Goal: Task Accomplishment & Management: Manage account settings

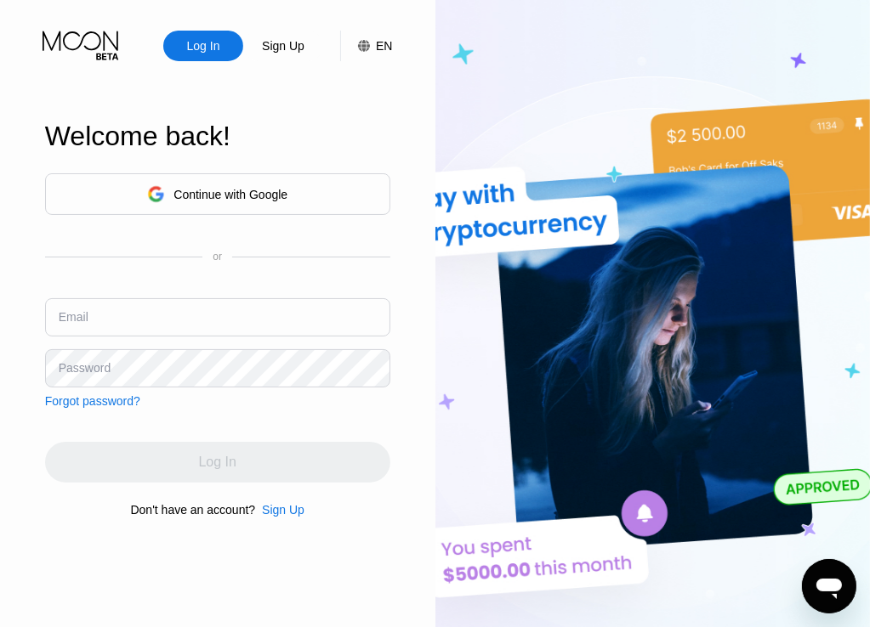
click at [117, 305] on input "text" at bounding box center [217, 317] width 345 height 38
paste input "[EMAIL_ADDRESS][DOMAIN_NAME]"
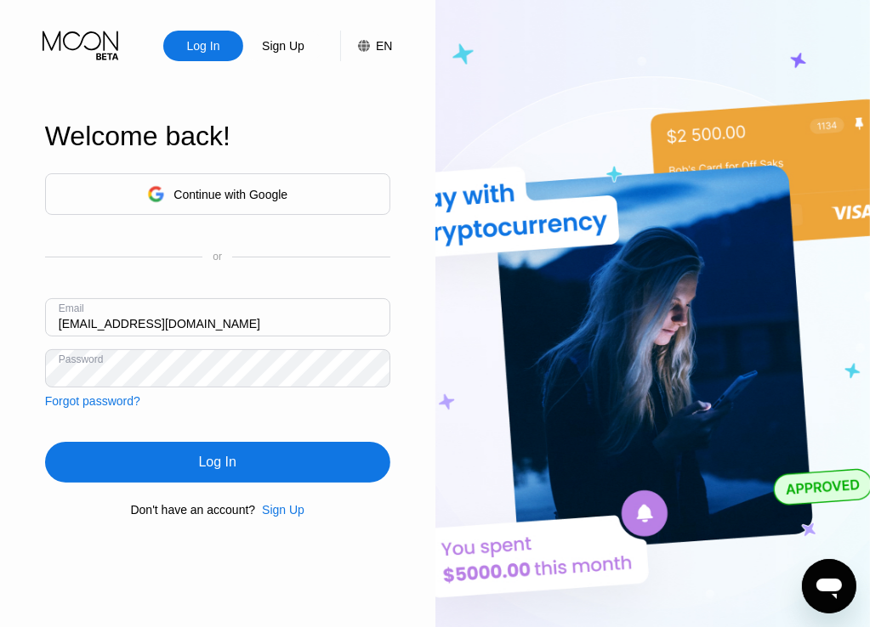
click at [267, 419] on div "Continue with Google or Email [EMAIL_ADDRESS][DOMAIN_NAME] Password Forgot pass…" at bounding box center [217, 345] width 345 height 345
click at [276, 456] on div "Log In" at bounding box center [217, 462] width 345 height 41
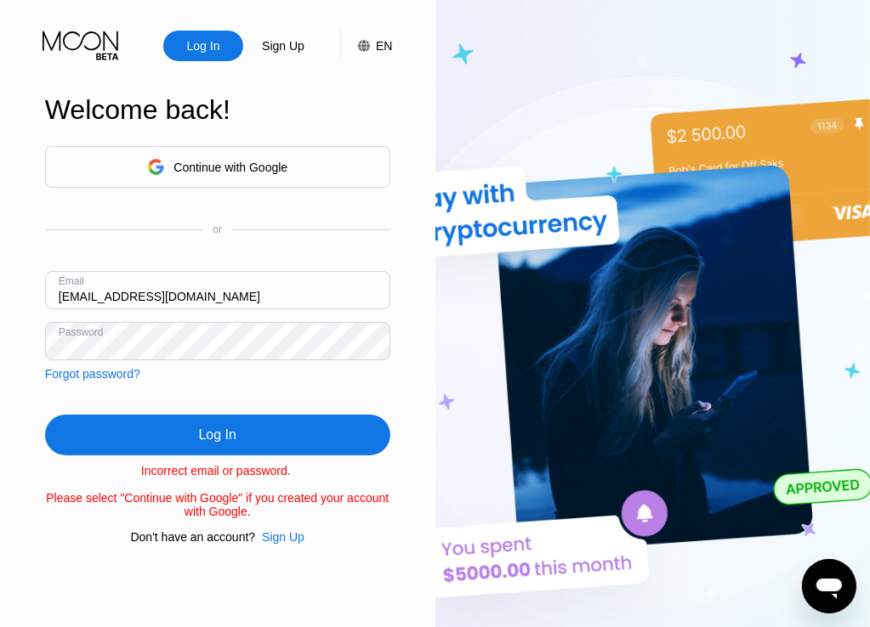
click at [172, 297] on input "[EMAIL_ADDRESS][DOMAIN_NAME]" at bounding box center [217, 290] width 345 height 38
paste input "[EMAIL_ADDRESS][DOMAIN_NAME]"
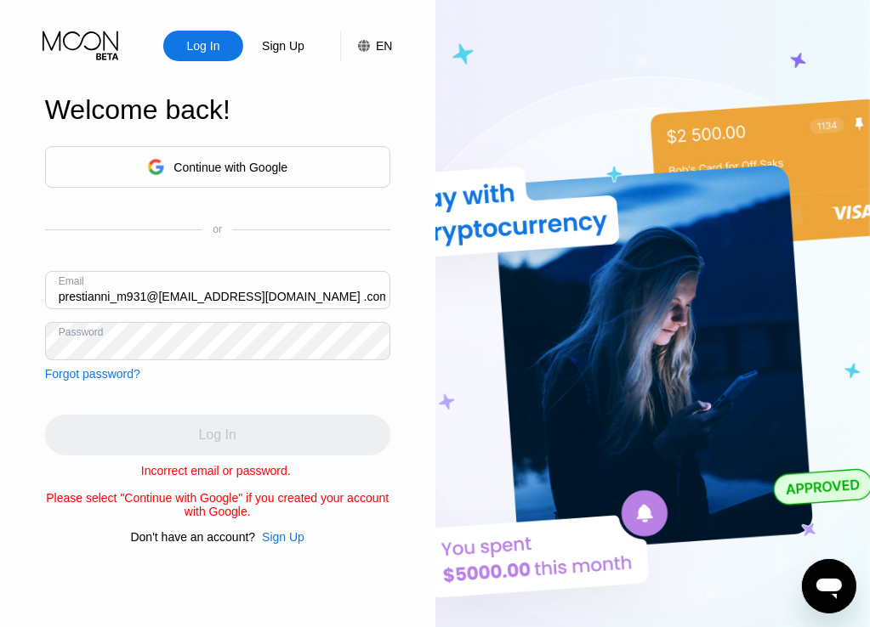
click at [185, 293] on input "prestianni_m931@[EMAIL_ADDRESS][DOMAIN_NAME] .com" at bounding box center [217, 290] width 345 height 38
paste input "[EMAIL_ADDRESS][DOMAIN_NAME]"
click at [262, 379] on div "Continue with Google or Email [EMAIL_ADDRESS][DOMAIN_NAME] Password Forgot pass…" at bounding box center [217, 345] width 345 height 398
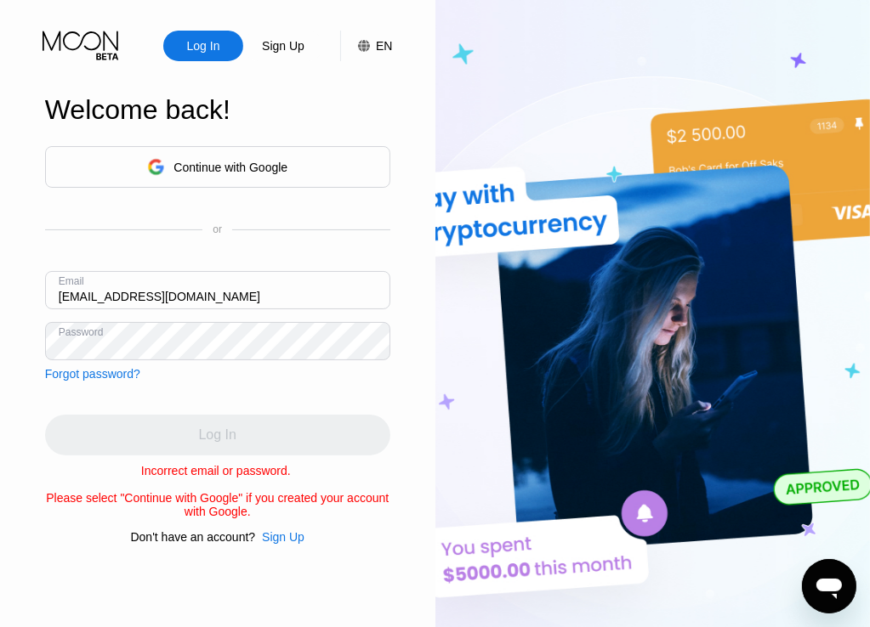
click at [326, 445] on div "Log In" at bounding box center [217, 435] width 345 height 41
click at [269, 305] on div "Email [EMAIL_ADDRESS][DOMAIN_NAME]" at bounding box center [217, 296] width 345 height 51
click at [262, 288] on input "[EMAIL_ADDRESS][DOMAIN_NAME]" at bounding box center [217, 290] width 345 height 38
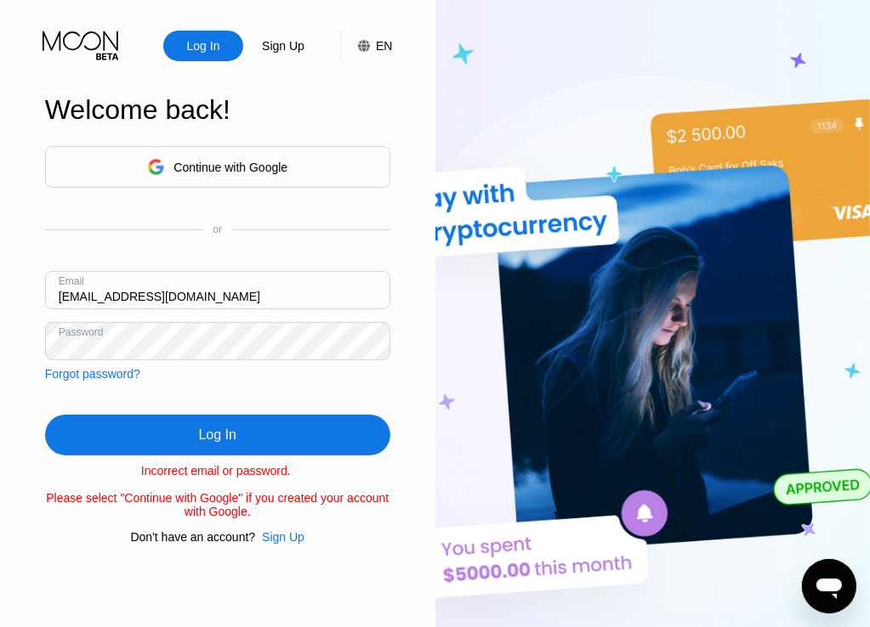
click at [238, 447] on div "Log In" at bounding box center [217, 435] width 345 height 41
click at [242, 284] on input "[EMAIL_ADDRESS][DOMAIN_NAME]" at bounding box center [217, 290] width 345 height 38
paste input "[EMAIL_ADDRESS]"
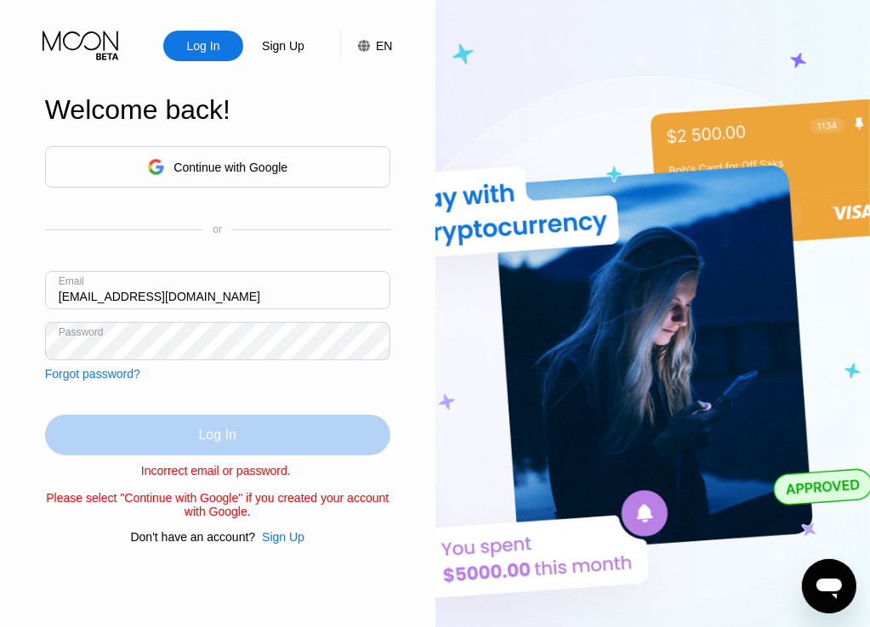
click at [227, 443] on div "Log In" at bounding box center [217, 435] width 37 height 17
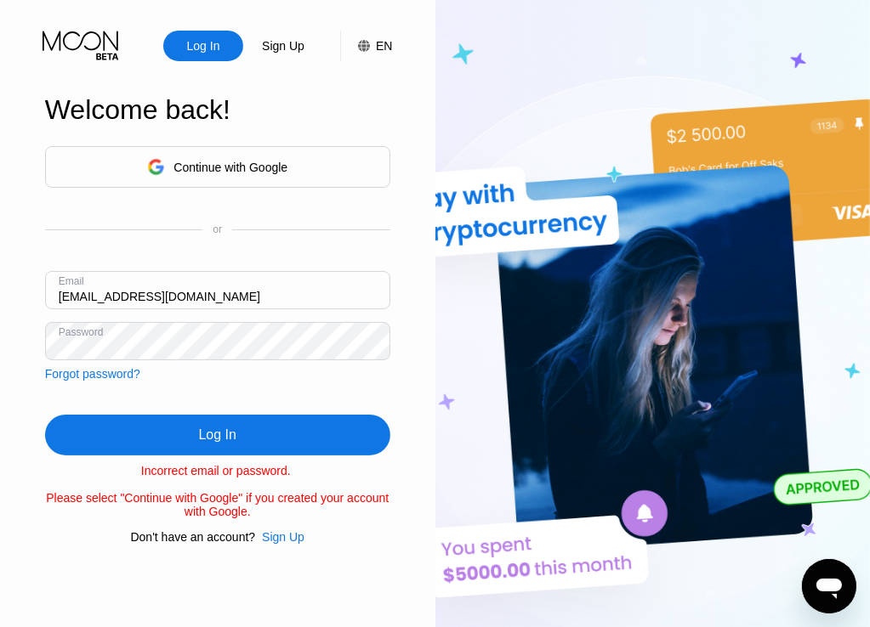
click at [140, 295] on input "[EMAIL_ADDRESS][DOMAIN_NAME]" at bounding box center [217, 290] width 345 height 38
click at [143, 298] on input "[EMAIL_ADDRESS][DOMAIN_NAME]" at bounding box center [217, 290] width 345 height 38
type input "[EMAIL_ADDRESS][DOMAIN_NAME]"
click at [232, 385] on div "Continue with Google or Email [EMAIL_ADDRESS][DOMAIN_NAME] Password Forgot pass…" at bounding box center [217, 345] width 345 height 398
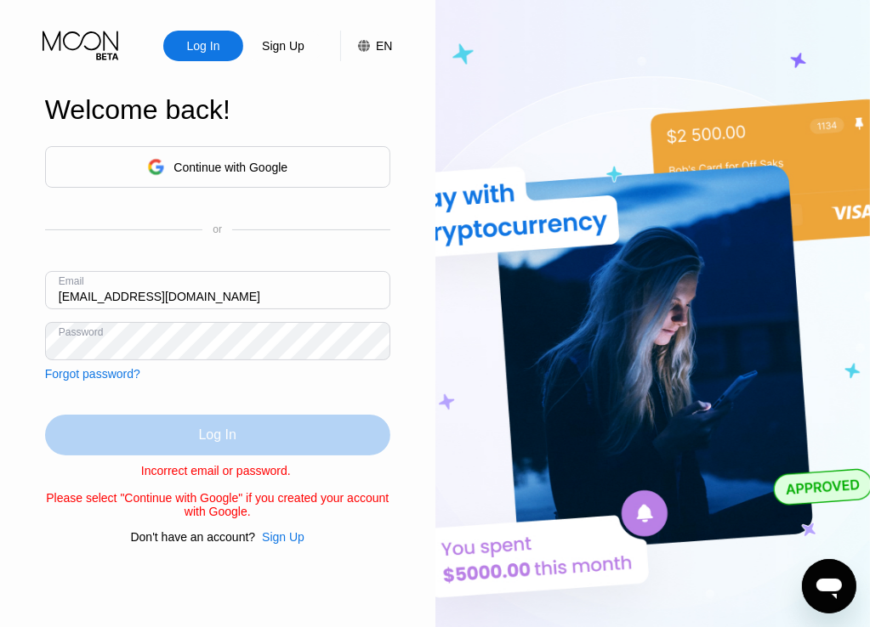
click at [245, 446] on div "Log In" at bounding box center [217, 435] width 345 height 41
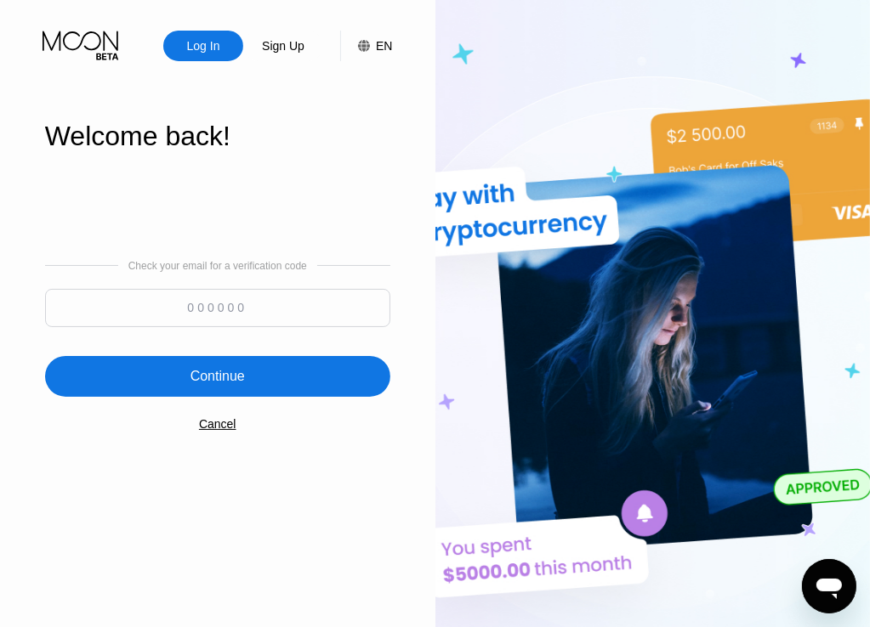
click at [201, 298] on input at bounding box center [217, 308] width 345 height 38
type input "635232"
click at [279, 389] on div "Continue" at bounding box center [217, 376] width 345 height 41
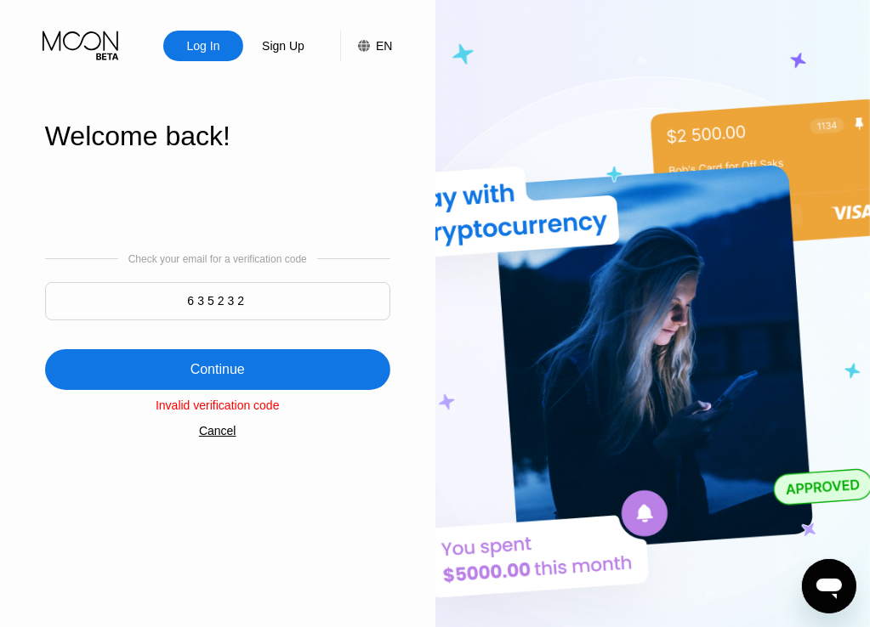
click at [211, 438] on div "Cancel" at bounding box center [217, 431] width 37 height 14
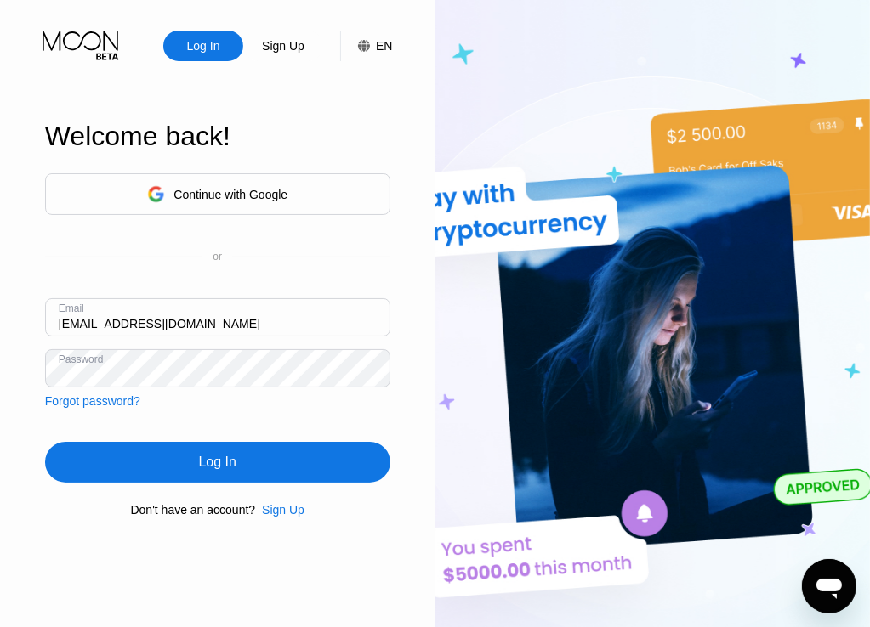
click at [215, 470] on div "Log In" at bounding box center [217, 462] width 37 height 17
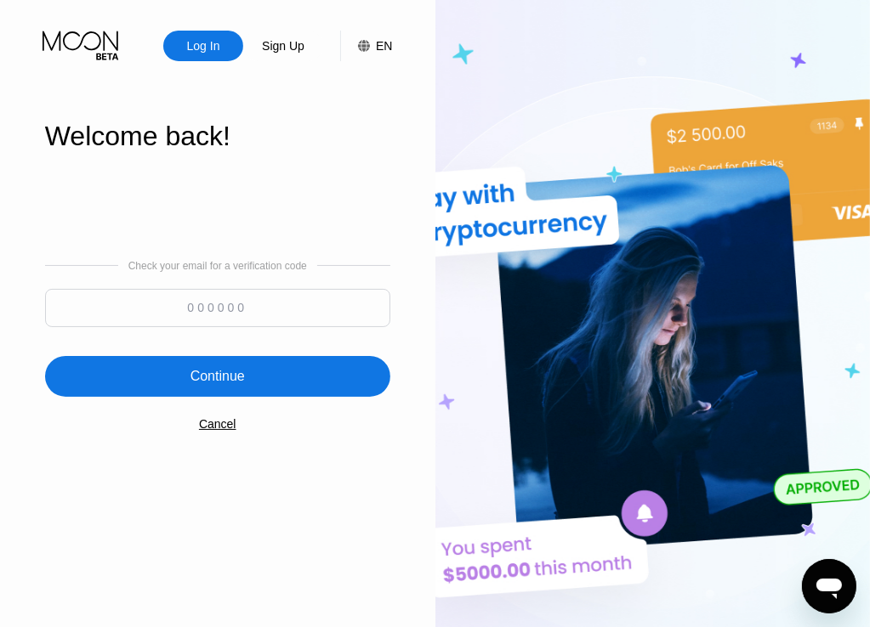
click at [236, 301] on input at bounding box center [217, 308] width 345 height 38
type input "816640"
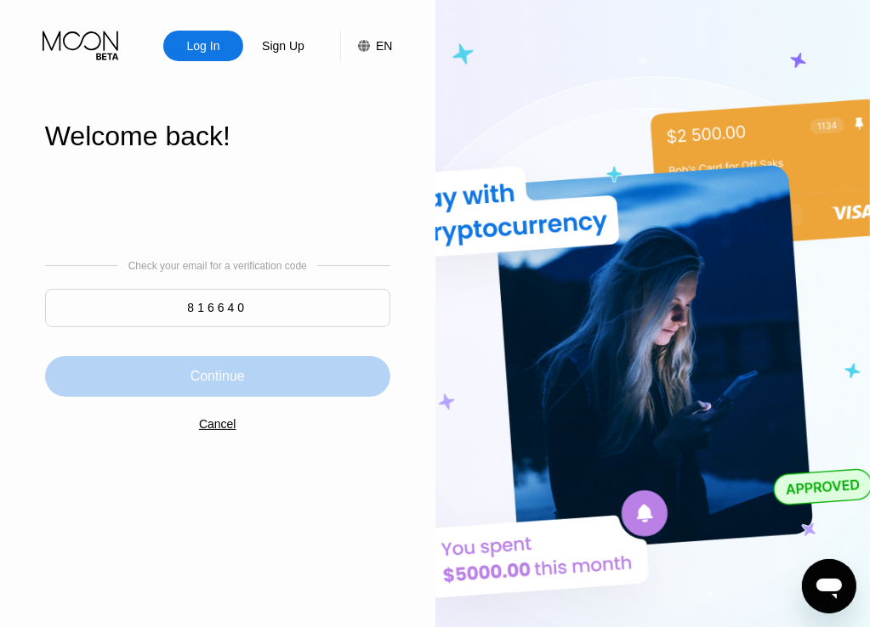
click at [267, 383] on div "Continue" at bounding box center [217, 376] width 345 height 41
